Goal: Transaction & Acquisition: Purchase product/service

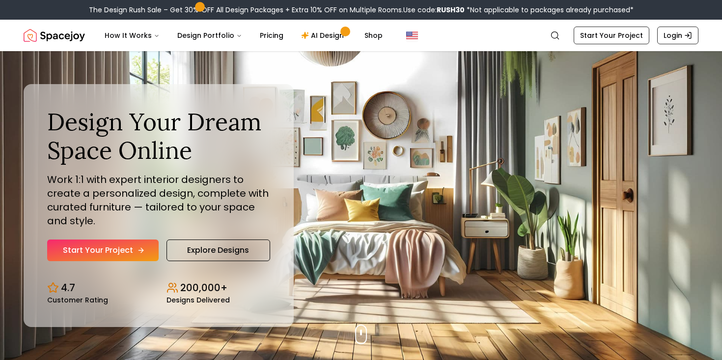
click at [125, 250] on link "Start Your Project" at bounding box center [103, 250] width 112 height 22
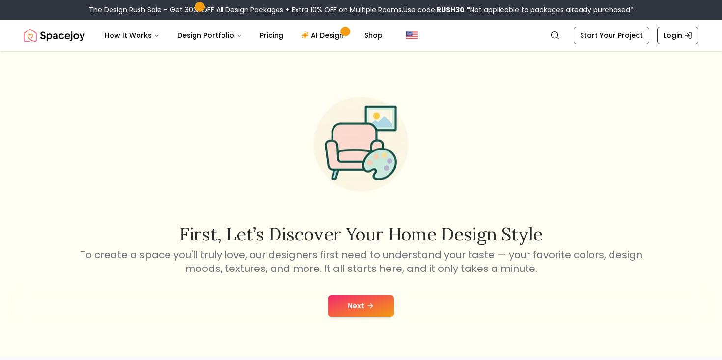
click at [364, 302] on button "Next" at bounding box center [361, 306] width 66 height 22
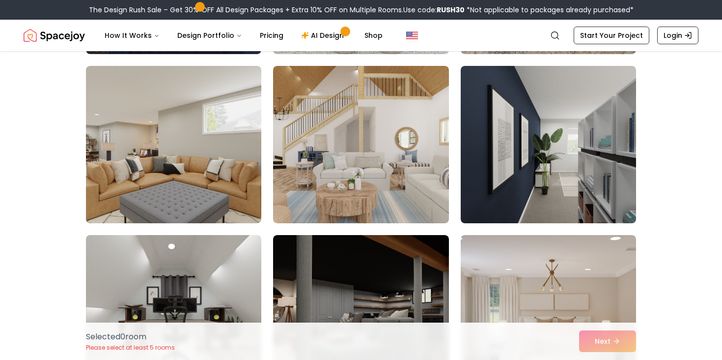
scroll to position [384, 0]
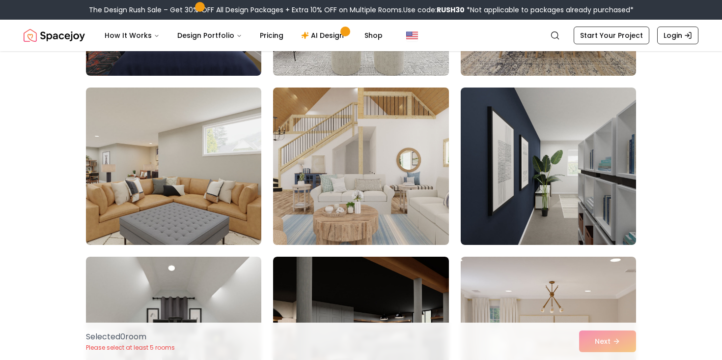
click at [362, 204] on img at bounding box center [361, 166] width 184 height 165
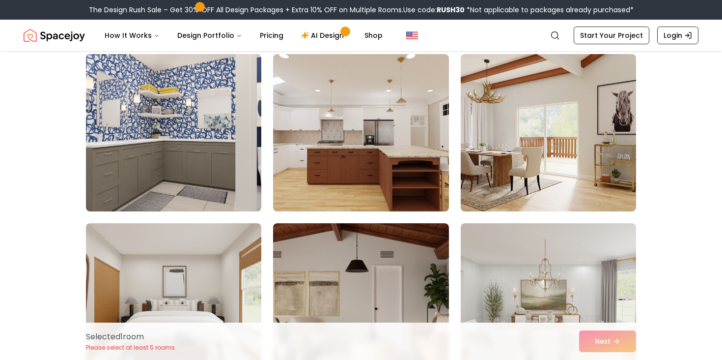
scroll to position [980, 0]
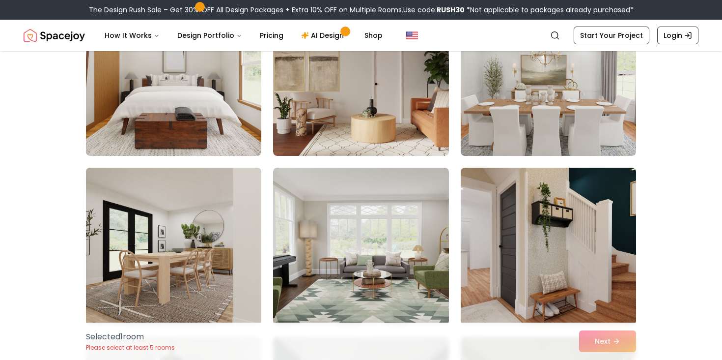
click at [166, 254] on img at bounding box center [174, 246] width 184 height 165
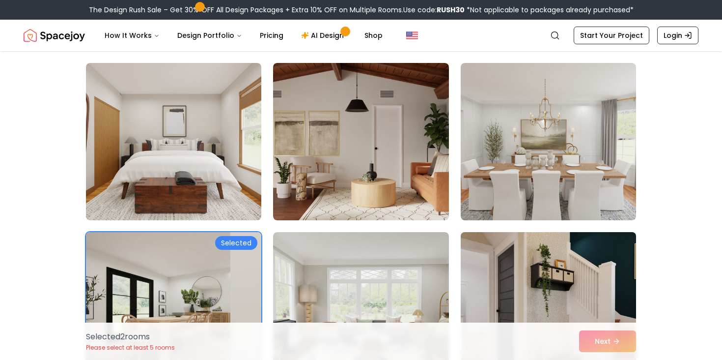
scroll to position [915, 0]
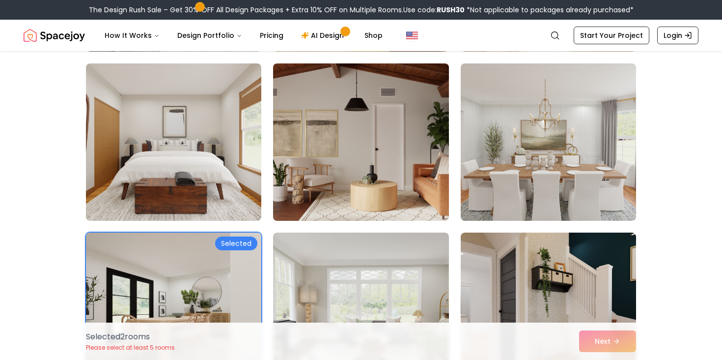
click at [420, 179] on img at bounding box center [361, 141] width 184 height 165
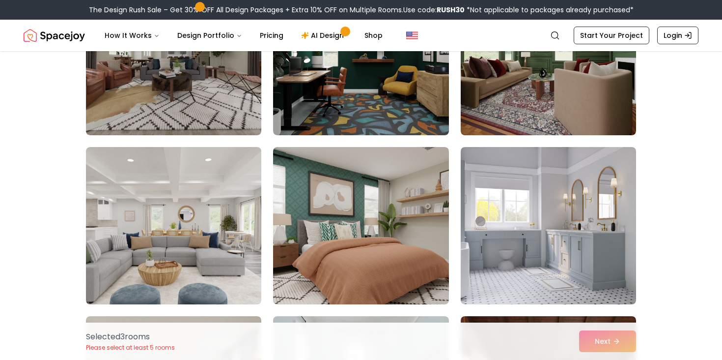
scroll to position [1384, 0]
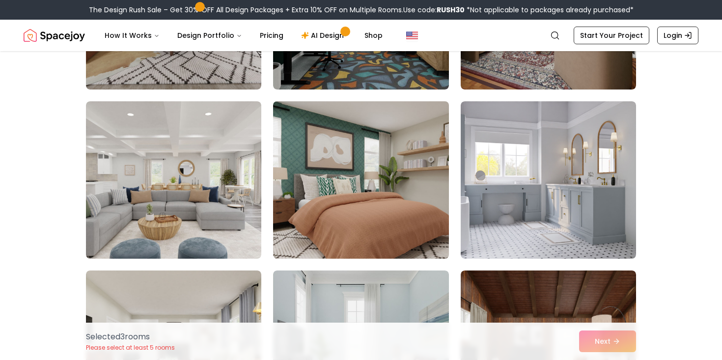
click at [349, 211] on img at bounding box center [361, 179] width 184 height 165
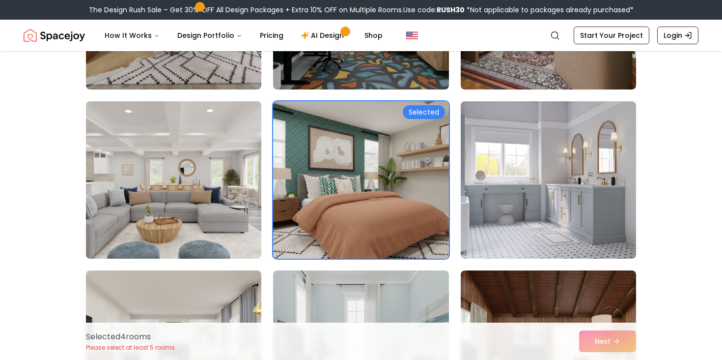
click at [212, 196] on img at bounding box center [174, 179] width 184 height 165
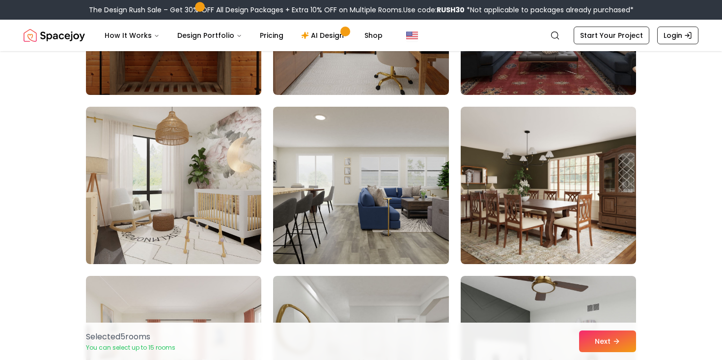
scroll to position [2563, 0]
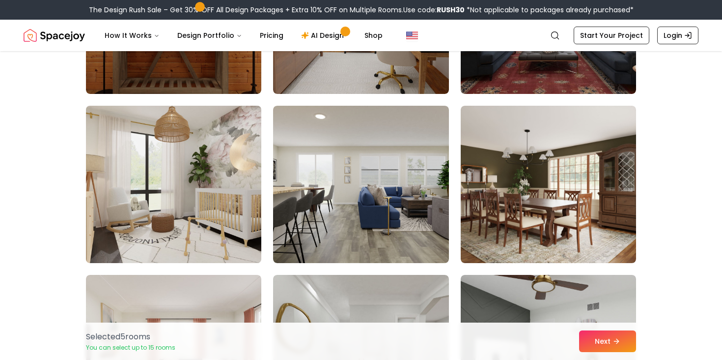
click at [182, 181] on img at bounding box center [174, 184] width 184 height 165
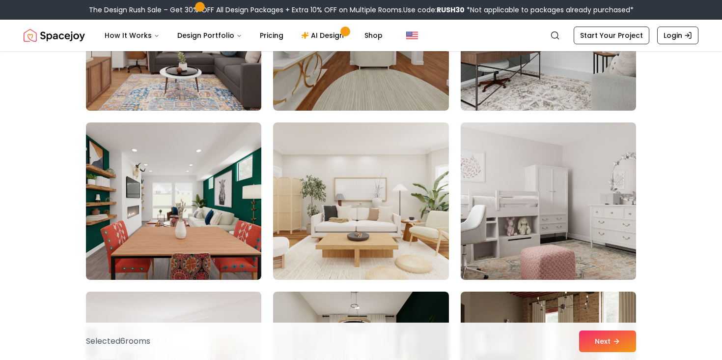
scroll to position [2935, 0]
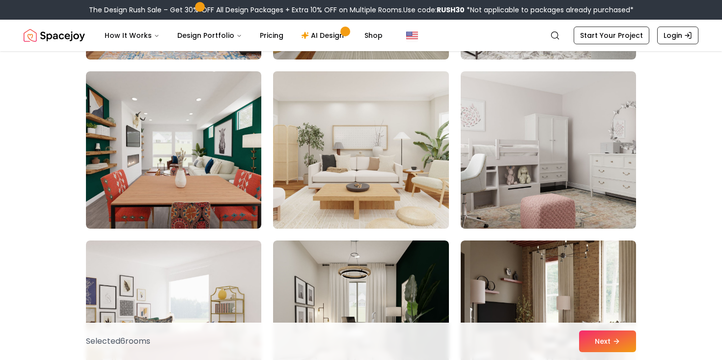
click at [392, 208] on img at bounding box center [361, 149] width 184 height 165
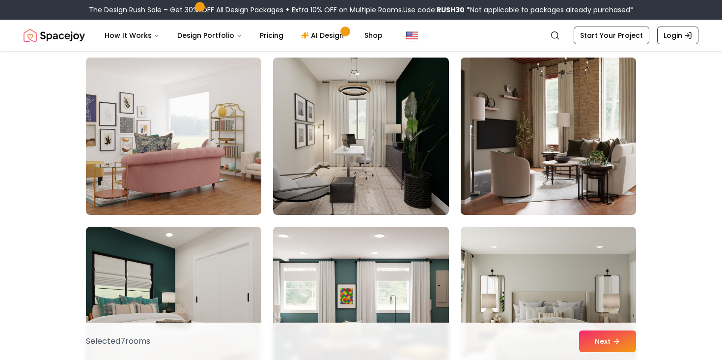
scroll to position [3119, 0]
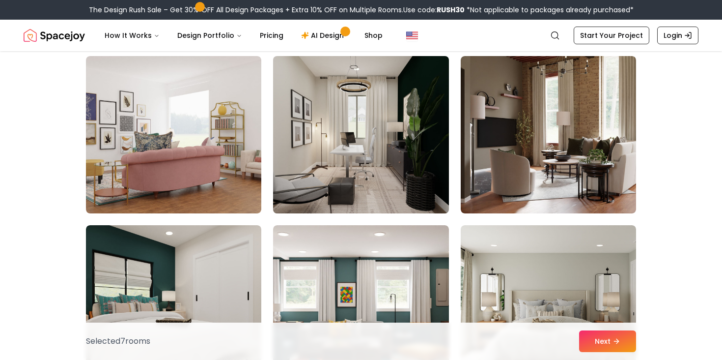
click at [401, 190] on img at bounding box center [361, 134] width 184 height 165
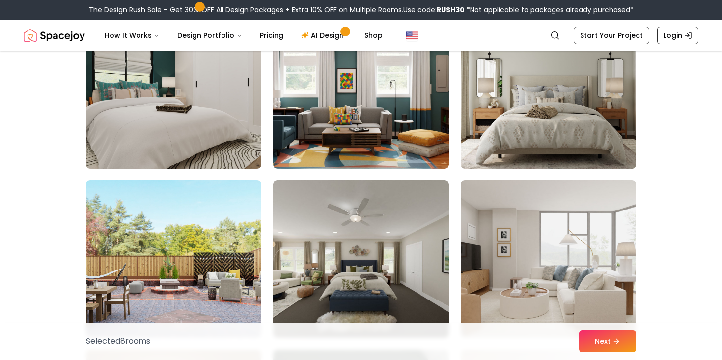
scroll to position [3387, 0]
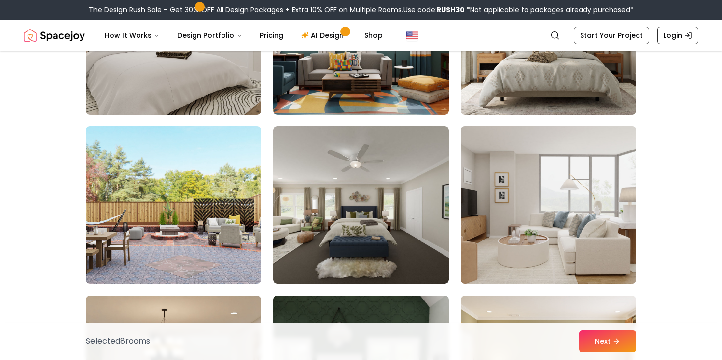
click at [518, 236] on img at bounding box center [548, 204] width 184 height 165
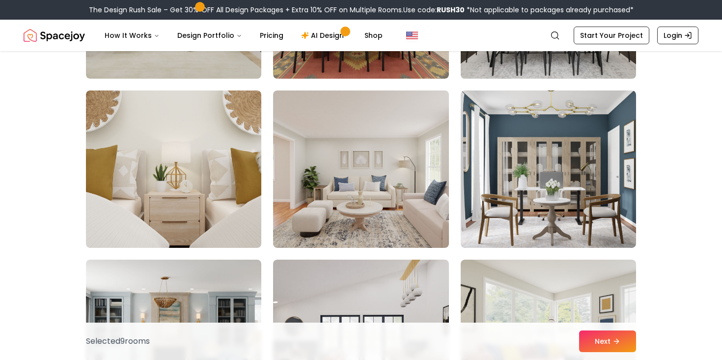
scroll to position [4099, 0]
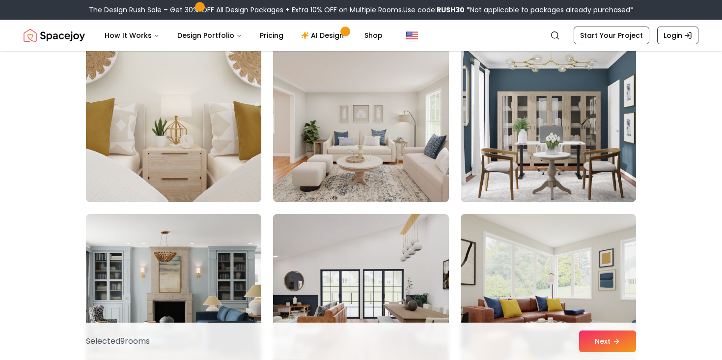
click at [185, 123] on img at bounding box center [174, 123] width 184 height 165
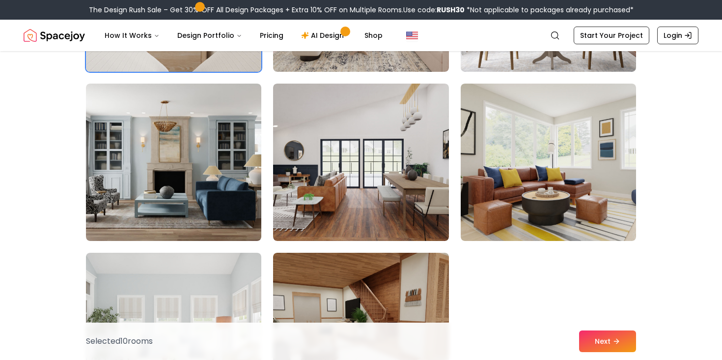
scroll to position [4298, 0]
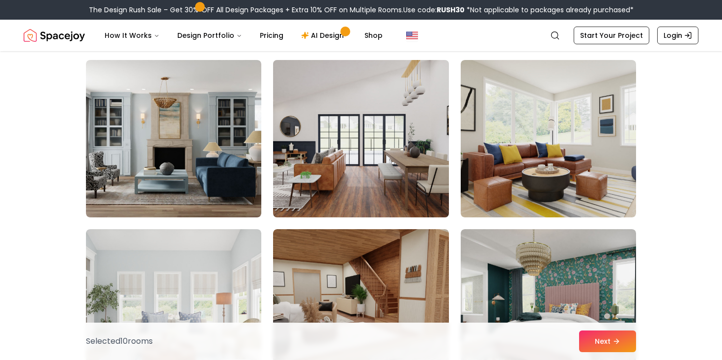
click at [355, 148] on img at bounding box center [361, 138] width 184 height 165
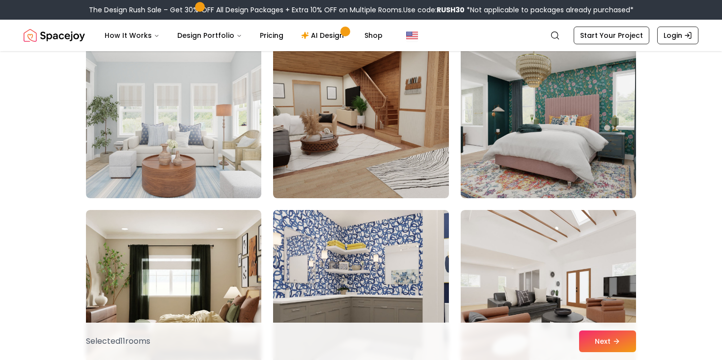
scroll to position [4489, 0]
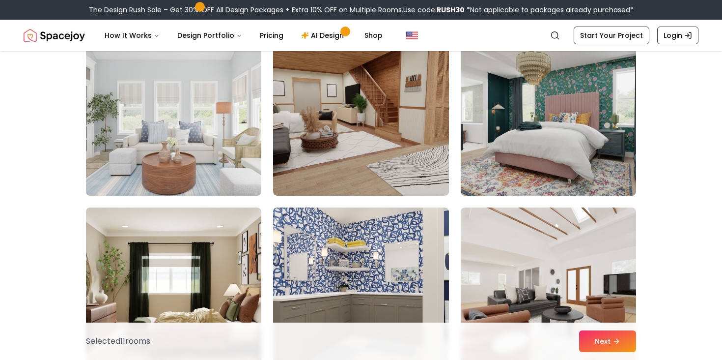
click at [355, 148] on img at bounding box center [360, 116] width 175 height 157
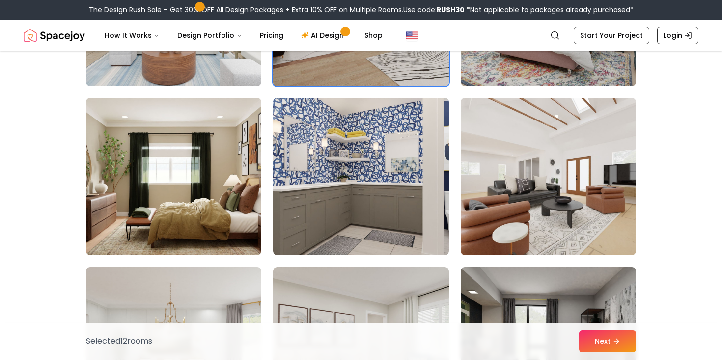
scroll to position [4596, 0]
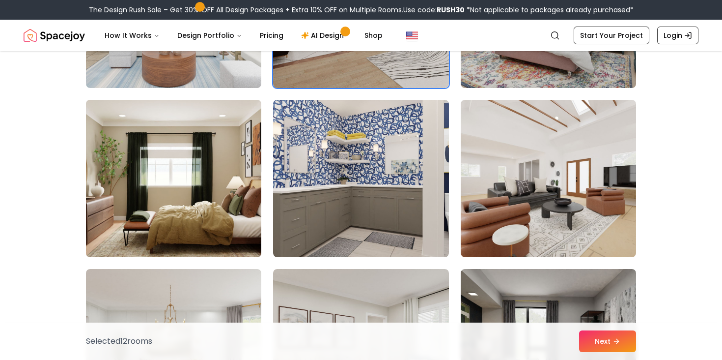
click at [164, 190] on img at bounding box center [174, 178] width 184 height 165
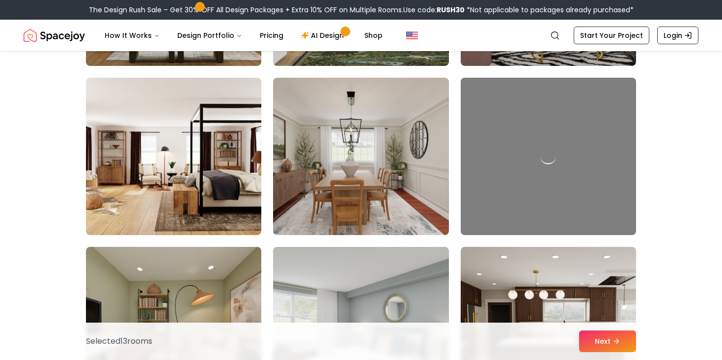
scroll to position [5110, 0]
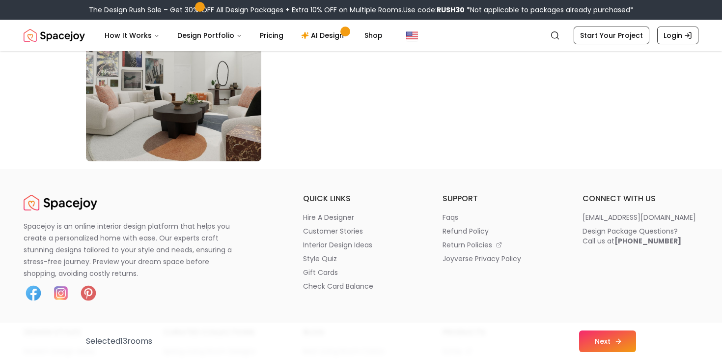
click at [612, 336] on button "Next" at bounding box center [607, 341] width 57 height 22
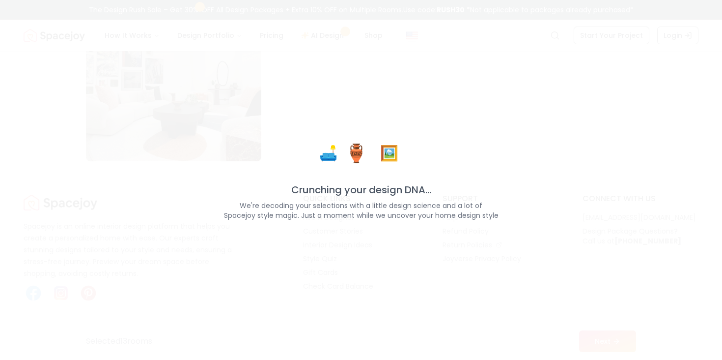
scroll to position [5706, 0]
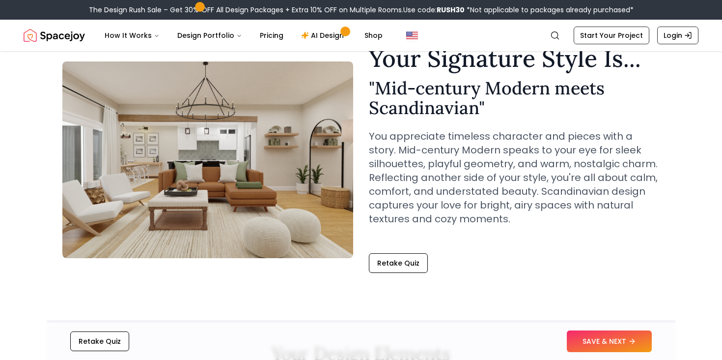
scroll to position [48, 0]
click at [597, 344] on button "SAVE & NEXT" at bounding box center [609, 341] width 85 height 22
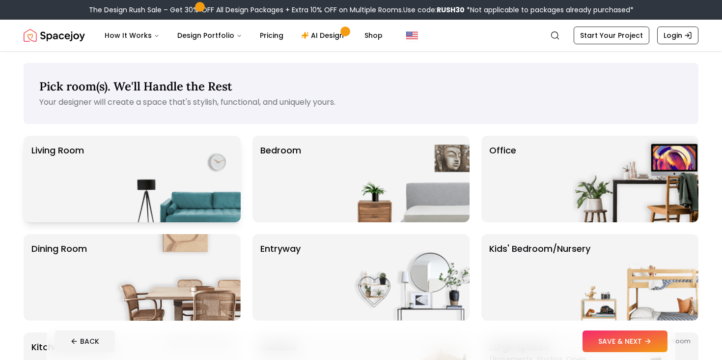
click at [143, 176] on img at bounding box center [178, 179] width 126 height 86
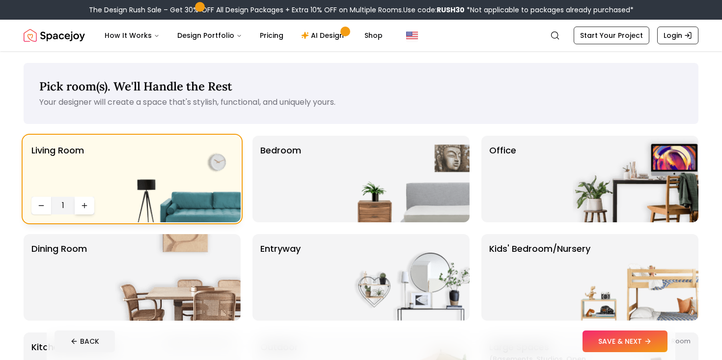
click at [87, 200] on button "Increase quantity" at bounding box center [85, 205] width 20 height 18
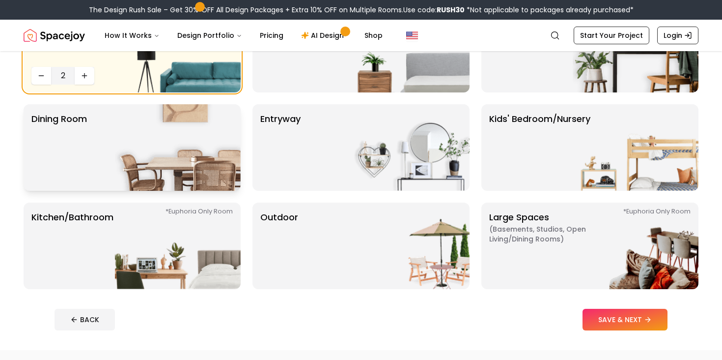
scroll to position [128, 0]
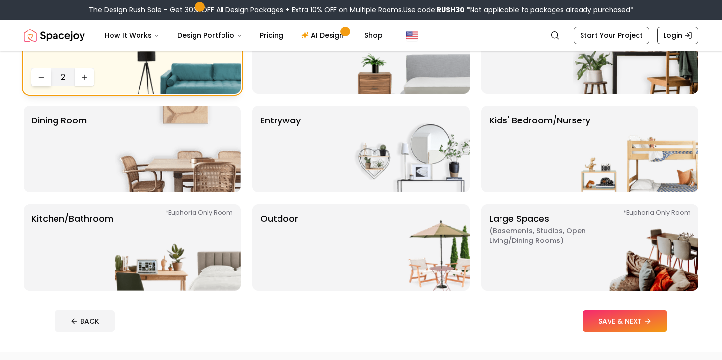
click at [39, 76] on icon "Decrease quantity" at bounding box center [41, 77] width 8 height 8
click at [613, 333] on footer "BACK SAVE & NEXT" at bounding box center [361, 320] width 629 height 37
click at [605, 323] on button "SAVE & NEXT" at bounding box center [625, 321] width 85 height 22
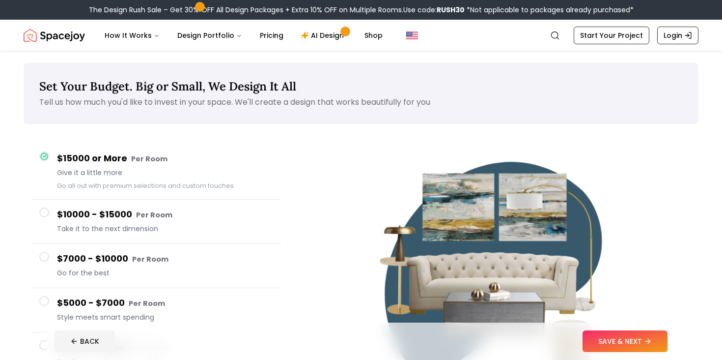
click at [43, 257] on span at bounding box center [44, 257] width 10 height 10
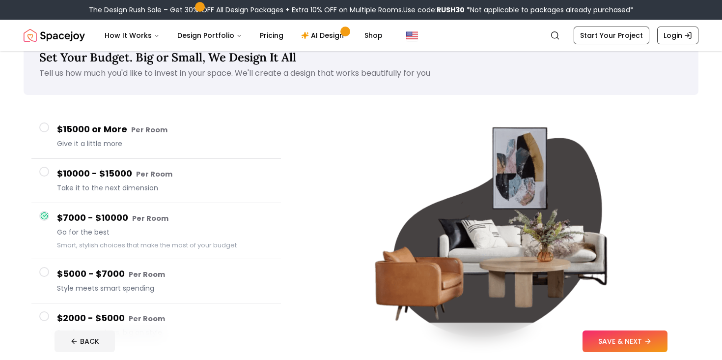
scroll to position [81, 0]
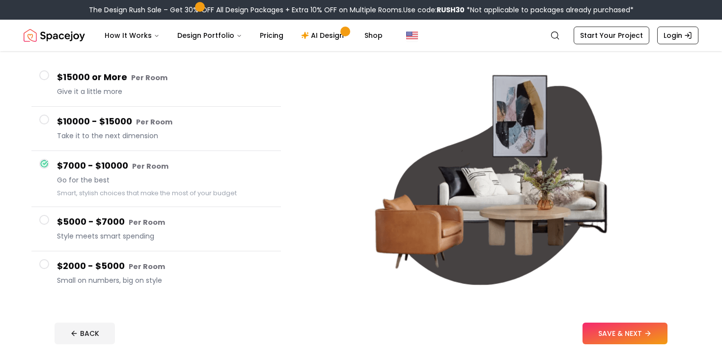
click at [46, 220] on span at bounding box center [44, 220] width 10 height 10
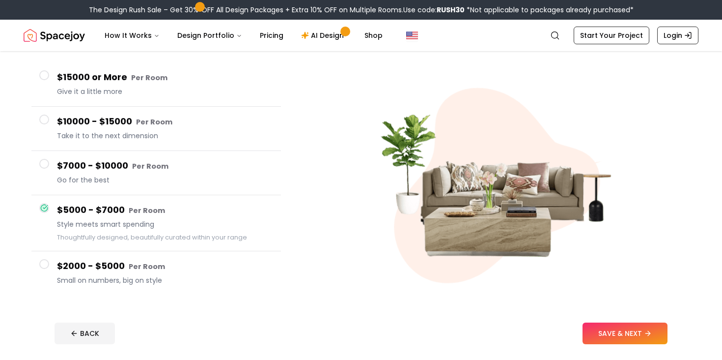
scroll to position [118, 0]
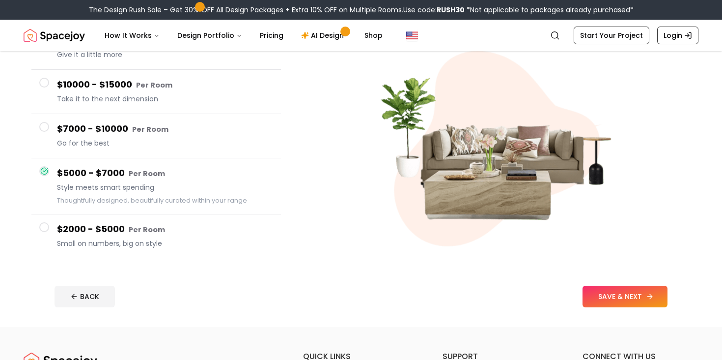
click at [606, 298] on button "SAVE & NEXT" at bounding box center [625, 296] width 85 height 22
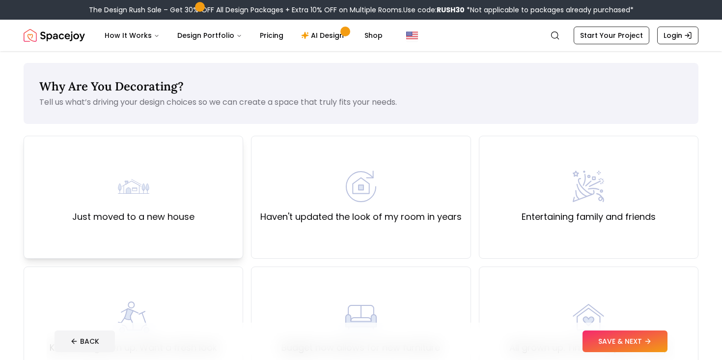
click at [187, 194] on div "Just moved to a new house" at bounding box center [133, 196] width 122 height 53
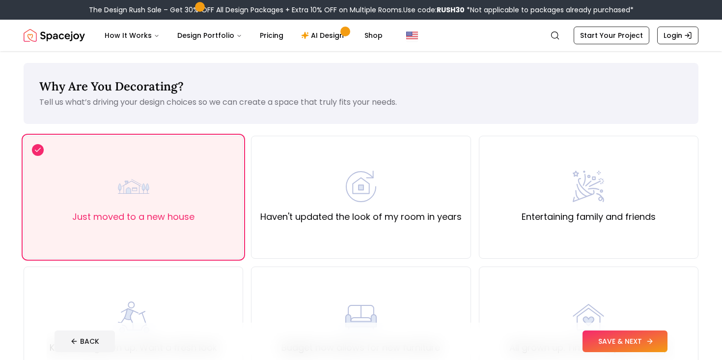
click at [621, 343] on button "SAVE & NEXT" at bounding box center [625, 341] width 85 height 22
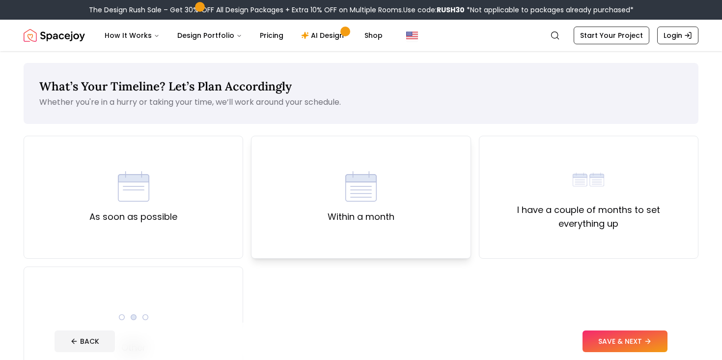
click at [388, 187] on div "Within a month" at bounding box center [361, 196] width 67 height 53
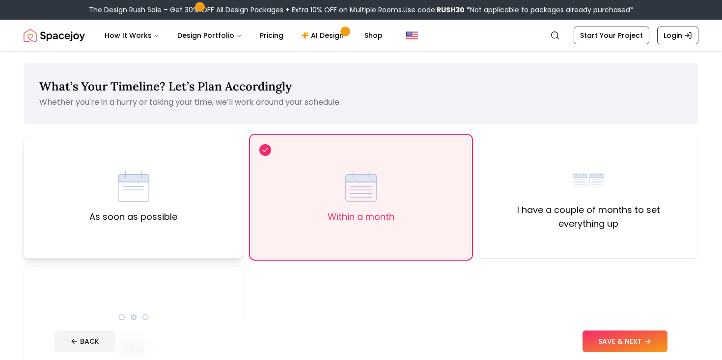
click at [191, 219] on div "As soon as possible" at bounding box center [134, 197] width 220 height 123
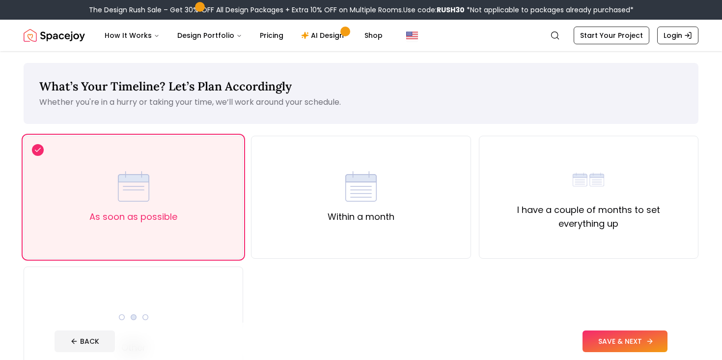
click at [621, 343] on button "SAVE & NEXT" at bounding box center [625, 341] width 85 height 22
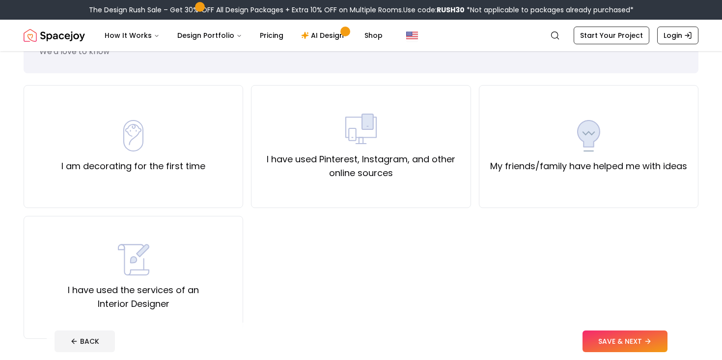
scroll to position [50, 0]
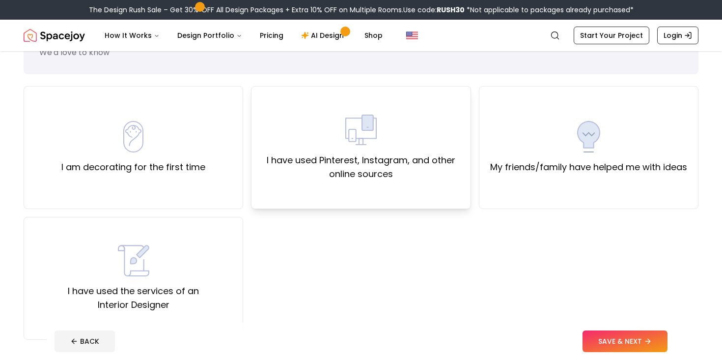
click at [328, 188] on div "I have used Pinterest, Instagram, and other online sources" at bounding box center [361, 147] width 220 height 123
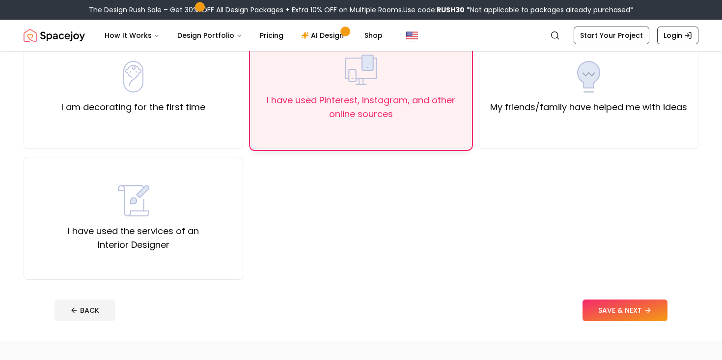
scroll to position [111, 0]
click at [605, 304] on button "SAVE & NEXT" at bounding box center [625, 309] width 85 height 22
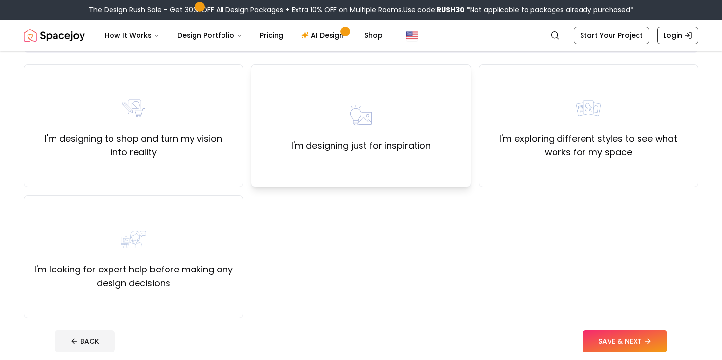
scroll to position [72, 0]
click at [629, 131] on label "I'm exploring different styles to see what works for my space" at bounding box center [588, 145] width 203 height 28
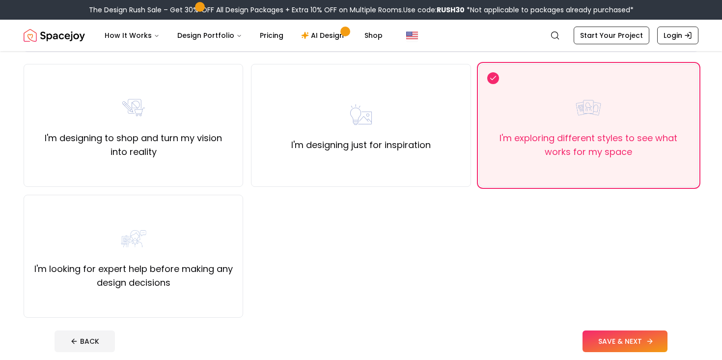
click at [602, 336] on button "SAVE & NEXT" at bounding box center [625, 341] width 85 height 22
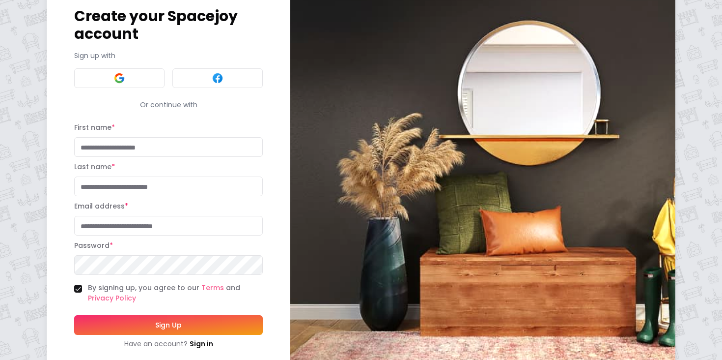
scroll to position [73, 0]
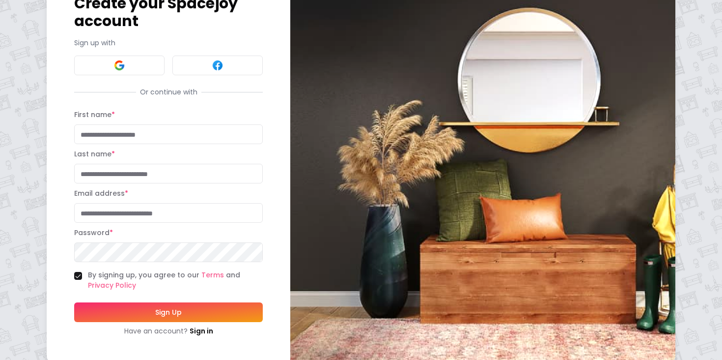
click at [129, 124] on input "First name *" at bounding box center [168, 134] width 189 height 20
type input "*******"
type input "********"
type input "**********"
click at [172, 302] on button "Sign Up" at bounding box center [168, 312] width 189 height 20
